Goal: Check status: Check status

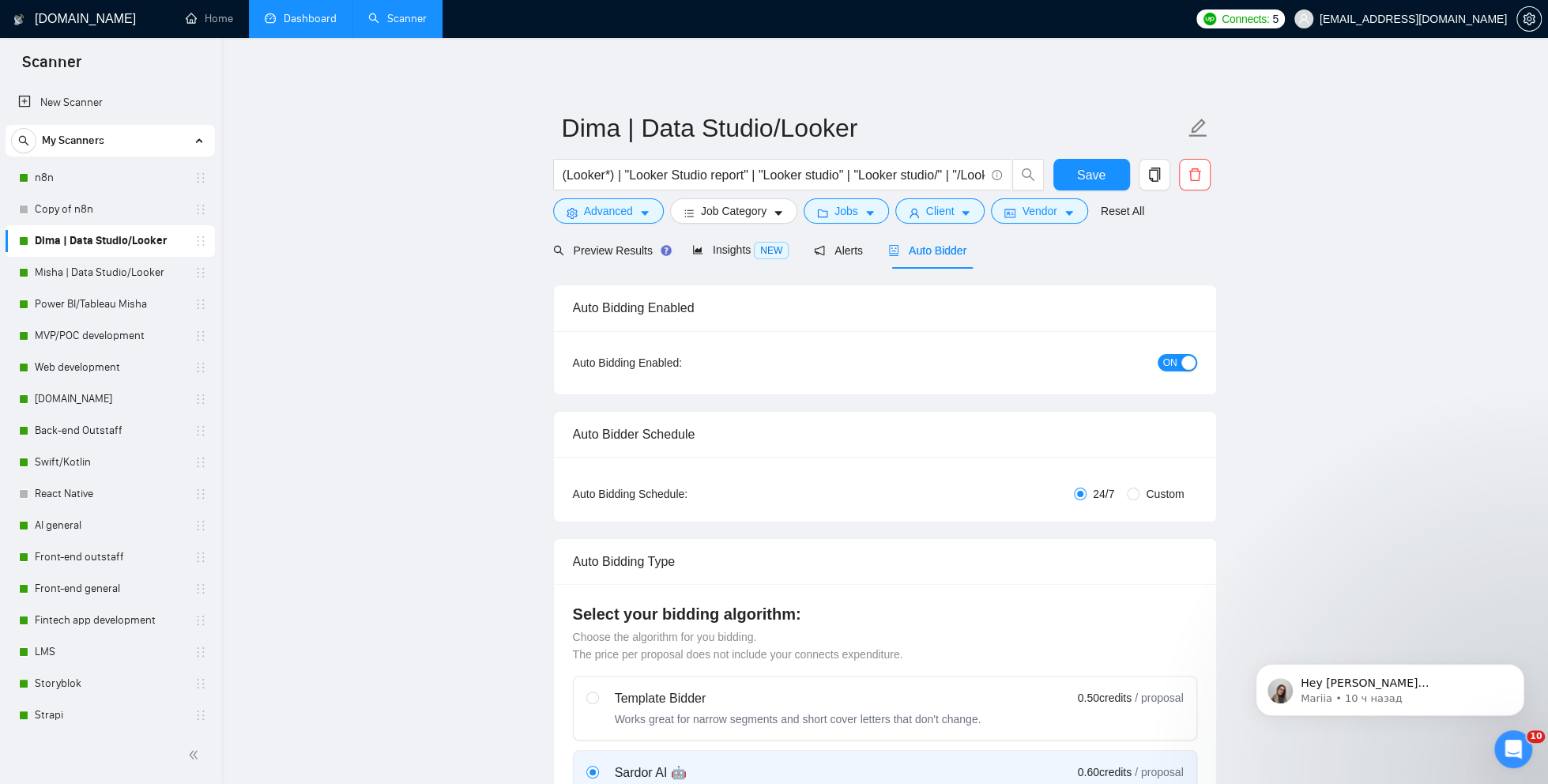
click at [296, 19] on link "Dashboard" at bounding box center [301, 19] width 72 height 14
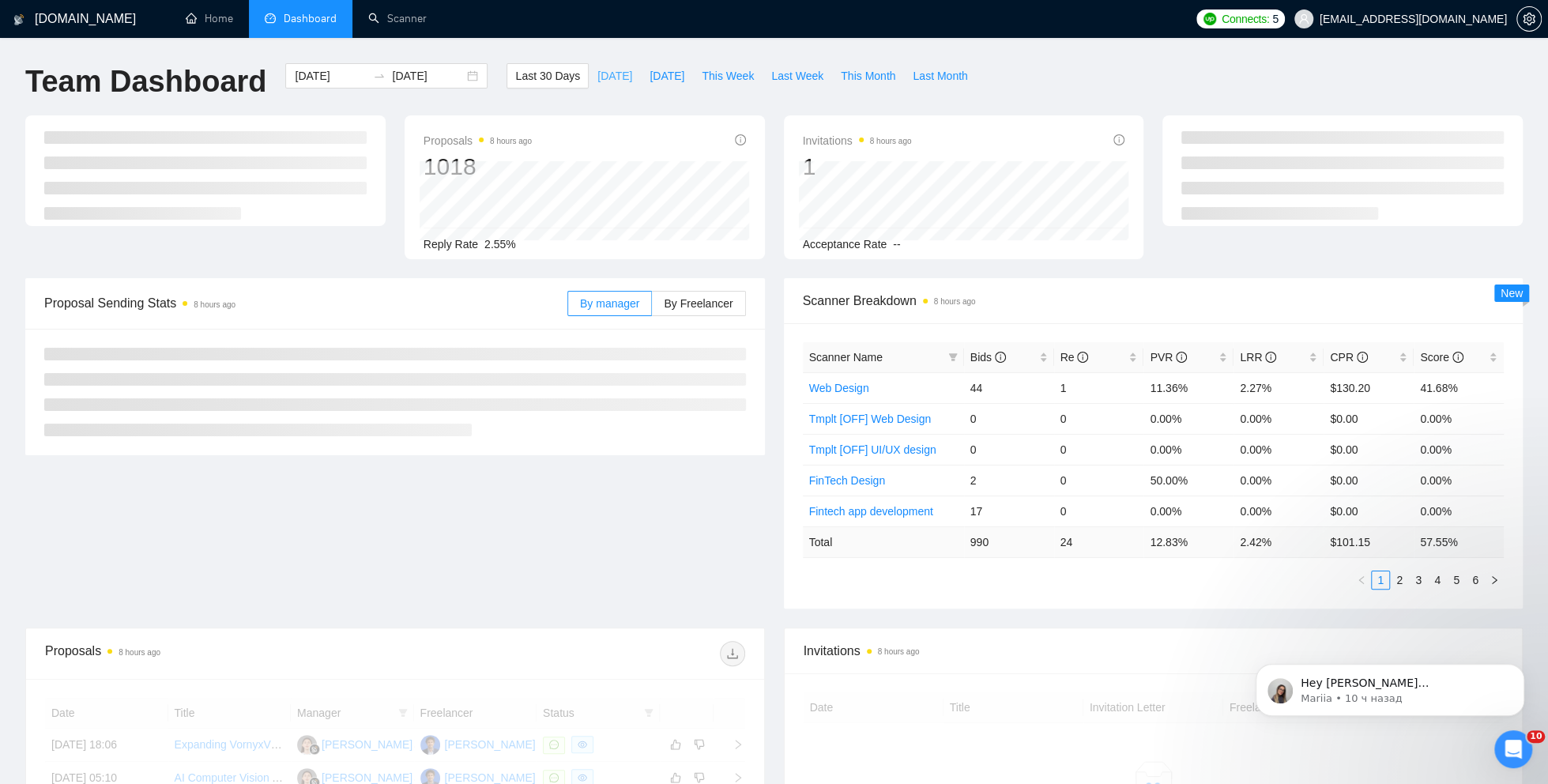
click at [603, 76] on span "[DATE]" at bounding box center [615, 76] width 35 height 18
type input "[DATE]"
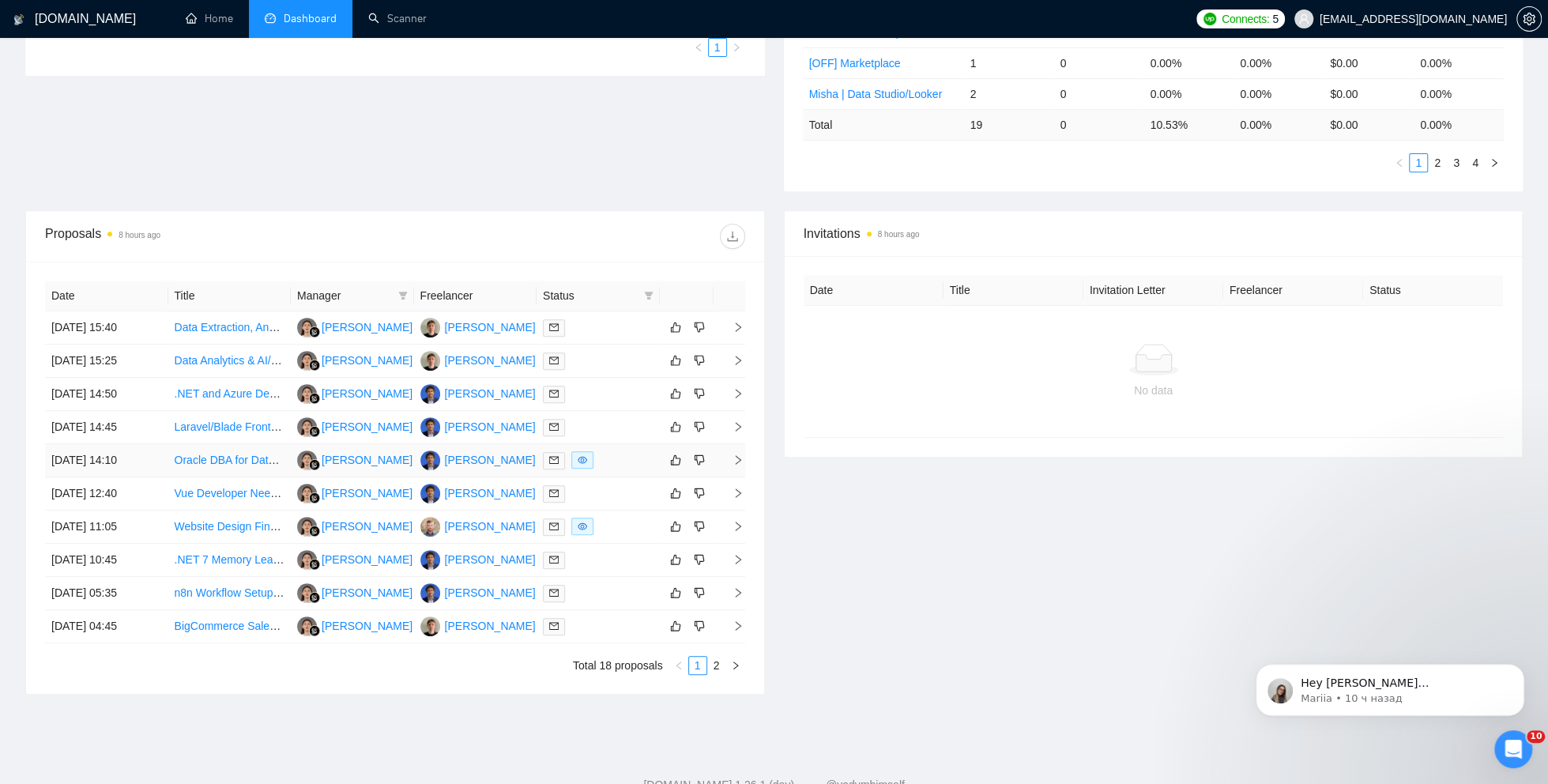
scroll to position [462, 0]
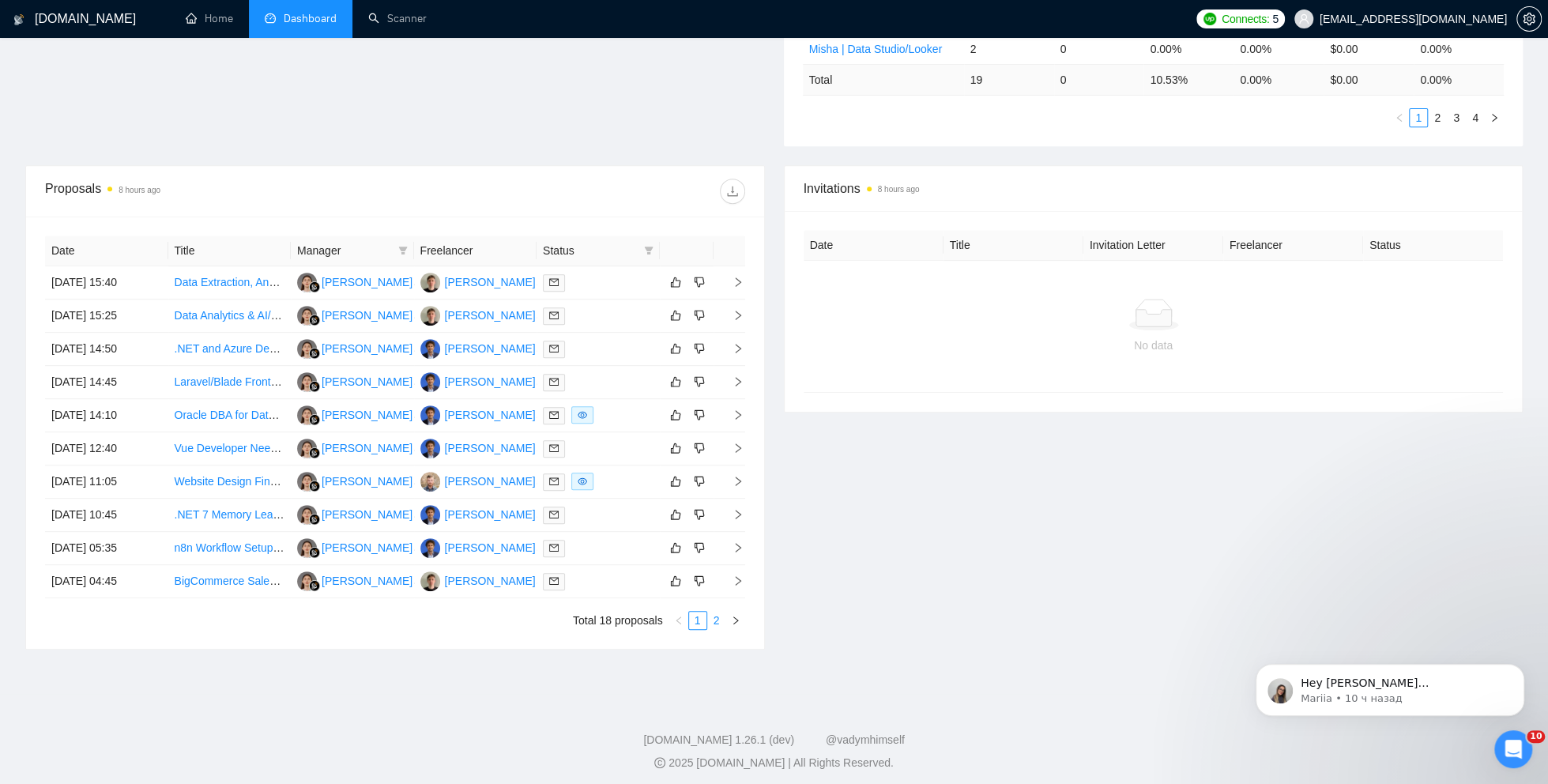
click at [720, 614] on link "2" at bounding box center [717, 620] width 18 height 18
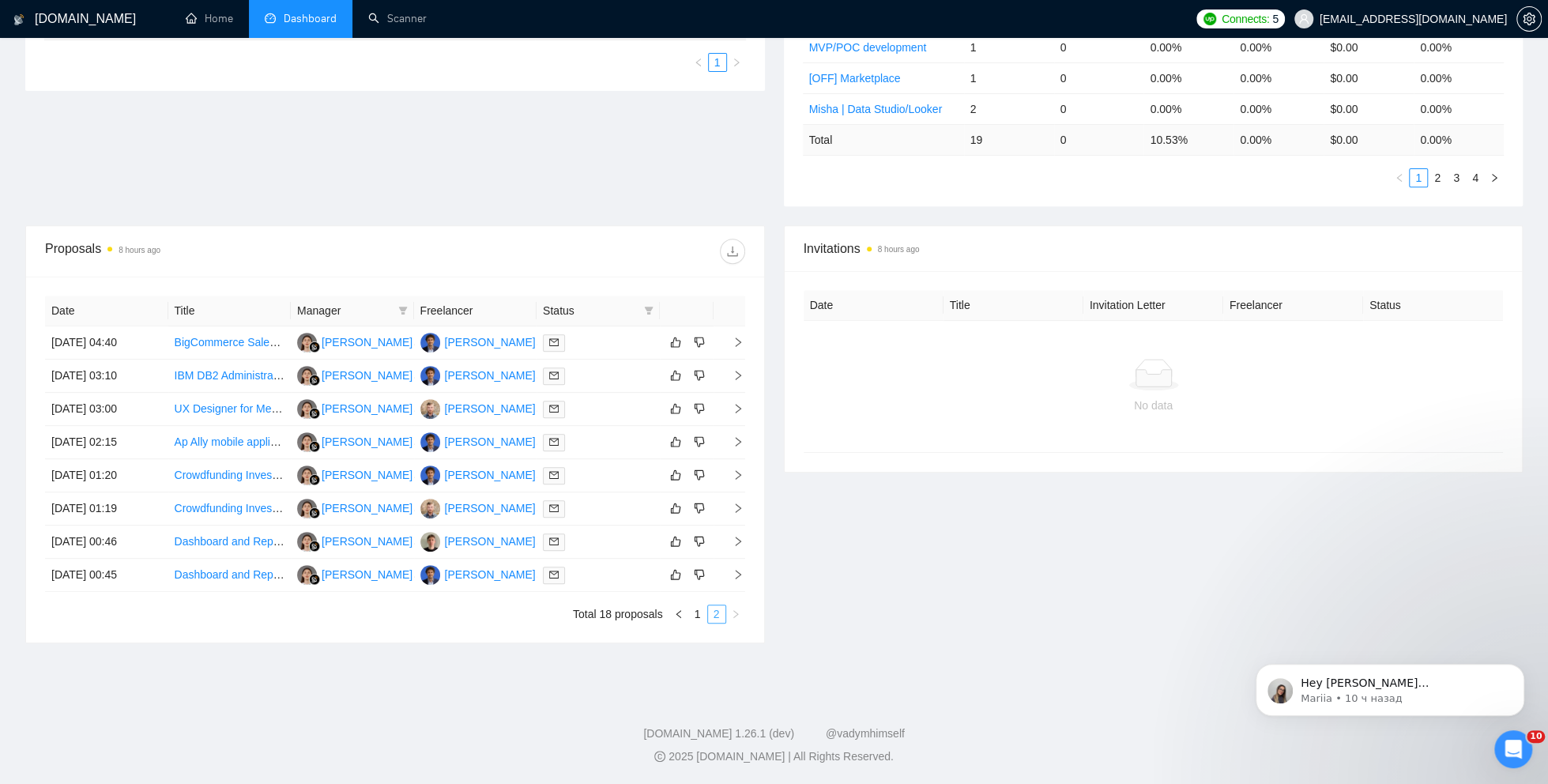
scroll to position [396, 0]
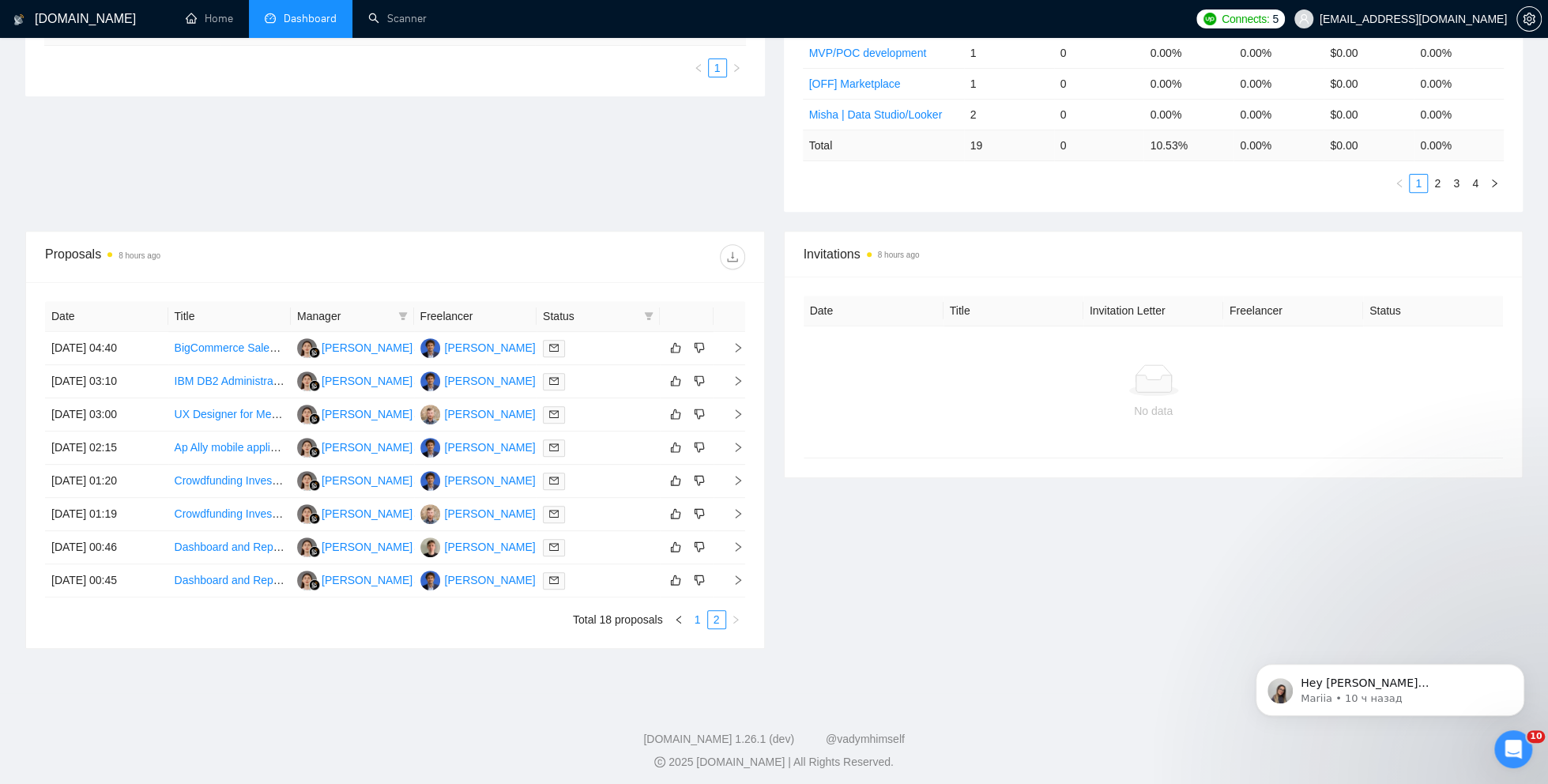
click at [702, 615] on link "1" at bounding box center [697, 619] width 18 height 18
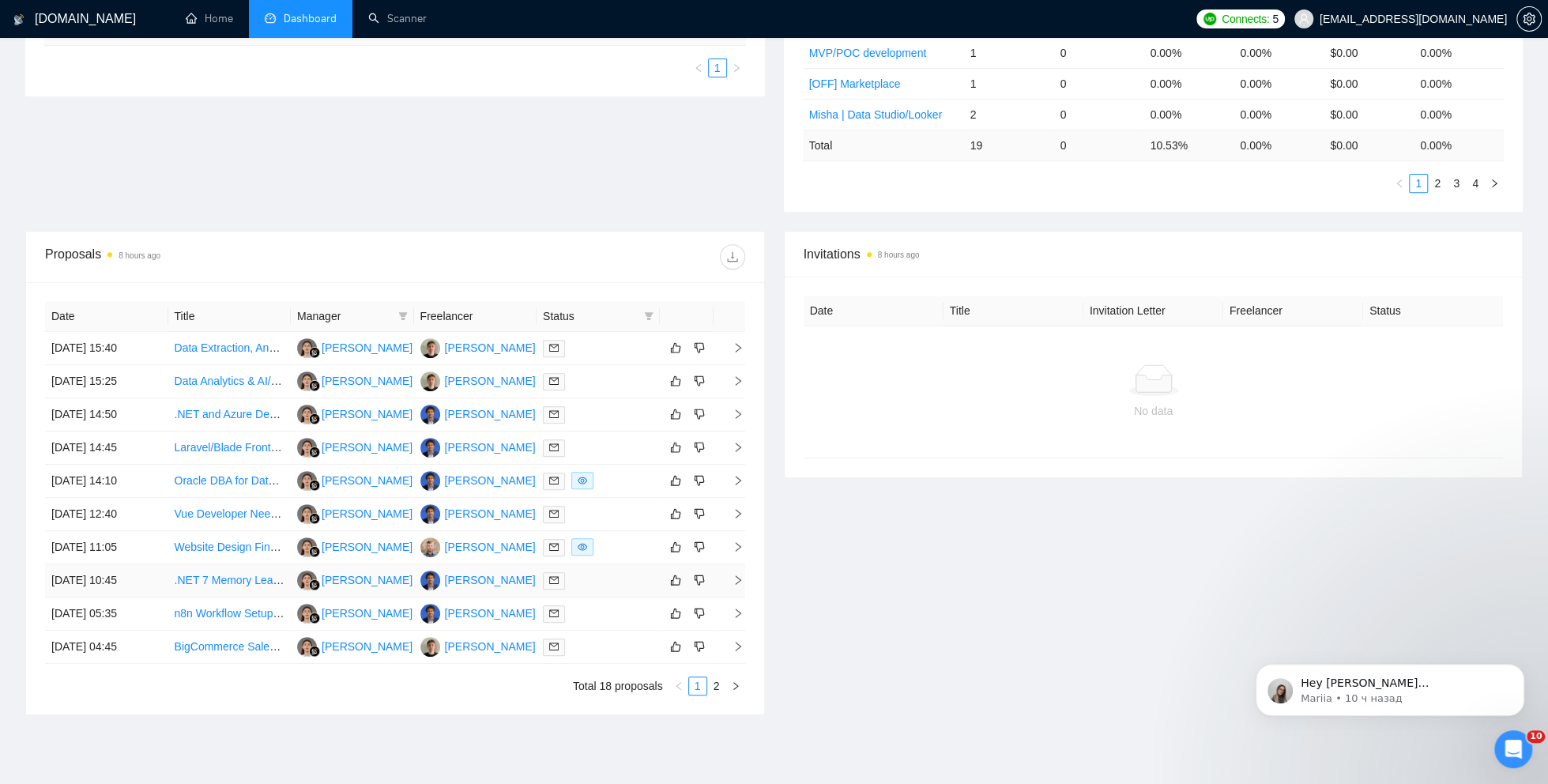
scroll to position [462, 0]
